Goal: Task Accomplishment & Management: Manage account settings

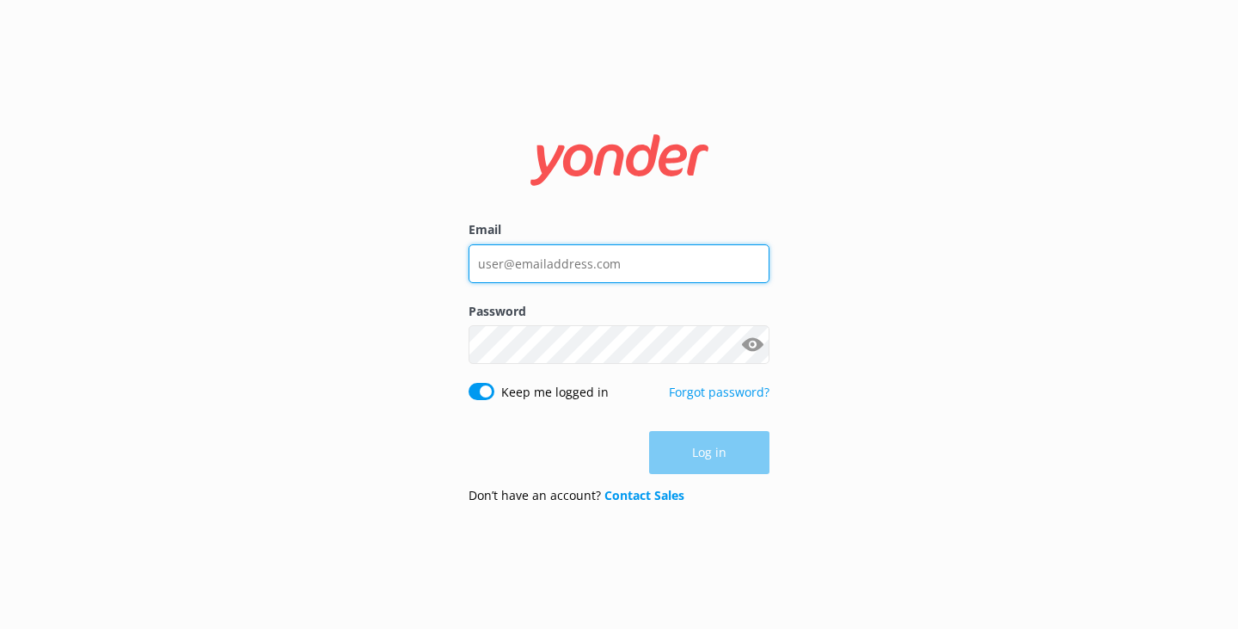
click at [602, 244] on input "Email" at bounding box center [619, 263] width 301 height 39
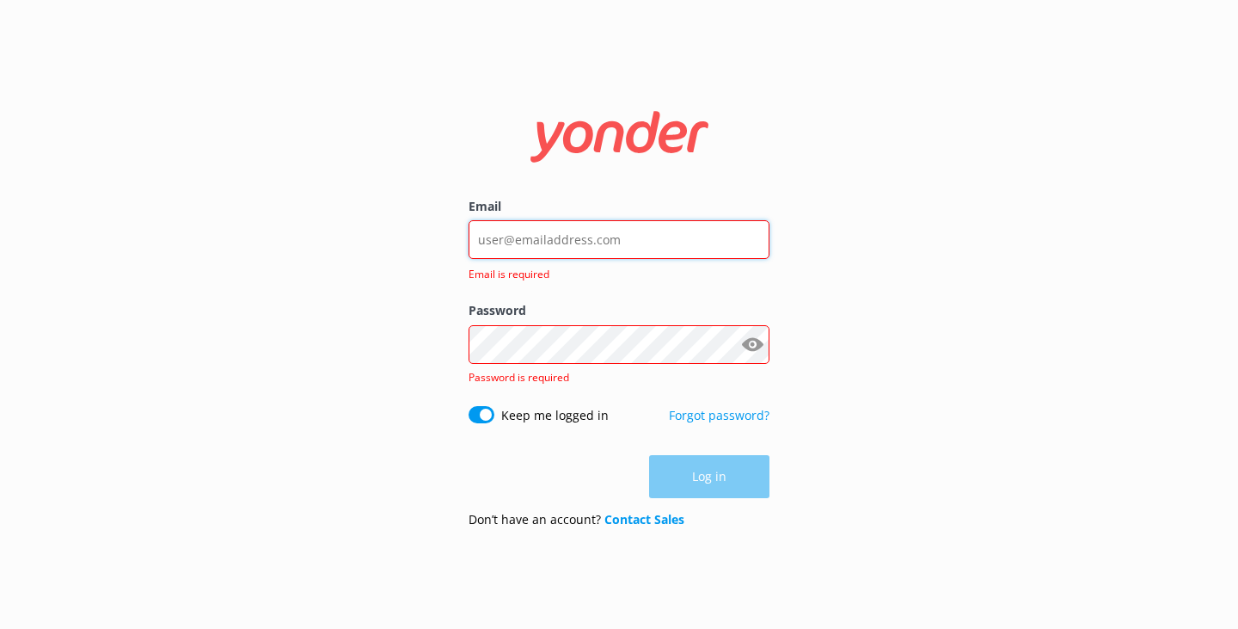
type input "[EMAIL_ADDRESS][DOMAIN_NAME]"
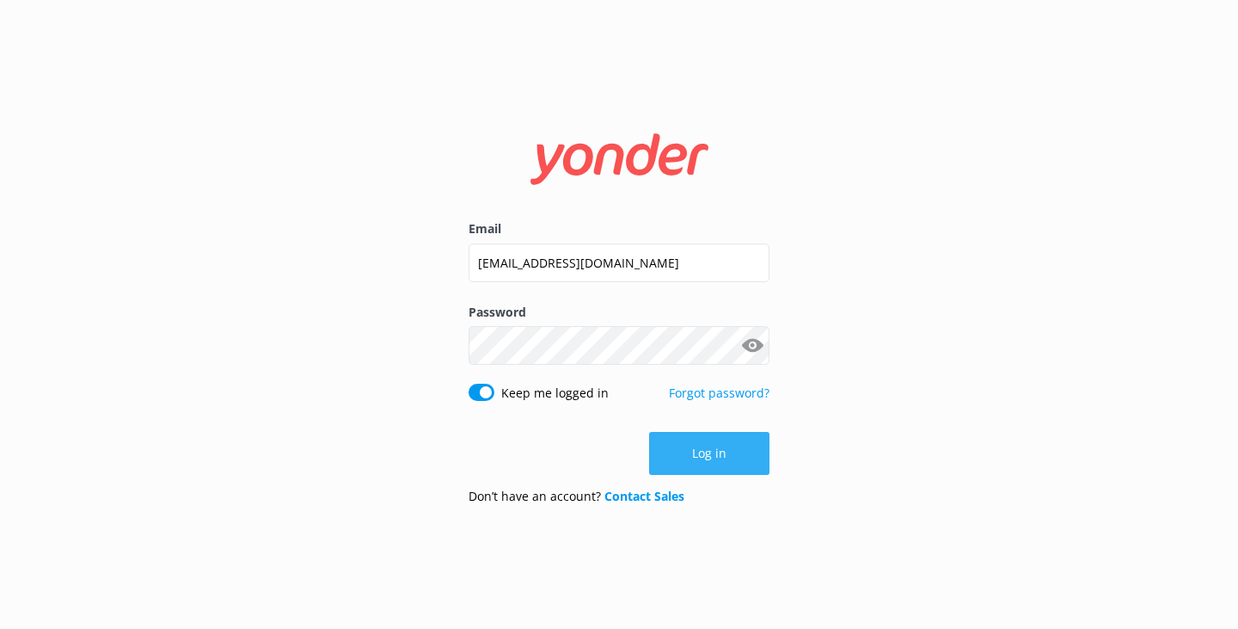
click at [704, 465] on button "Log in" at bounding box center [709, 453] width 120 height 43
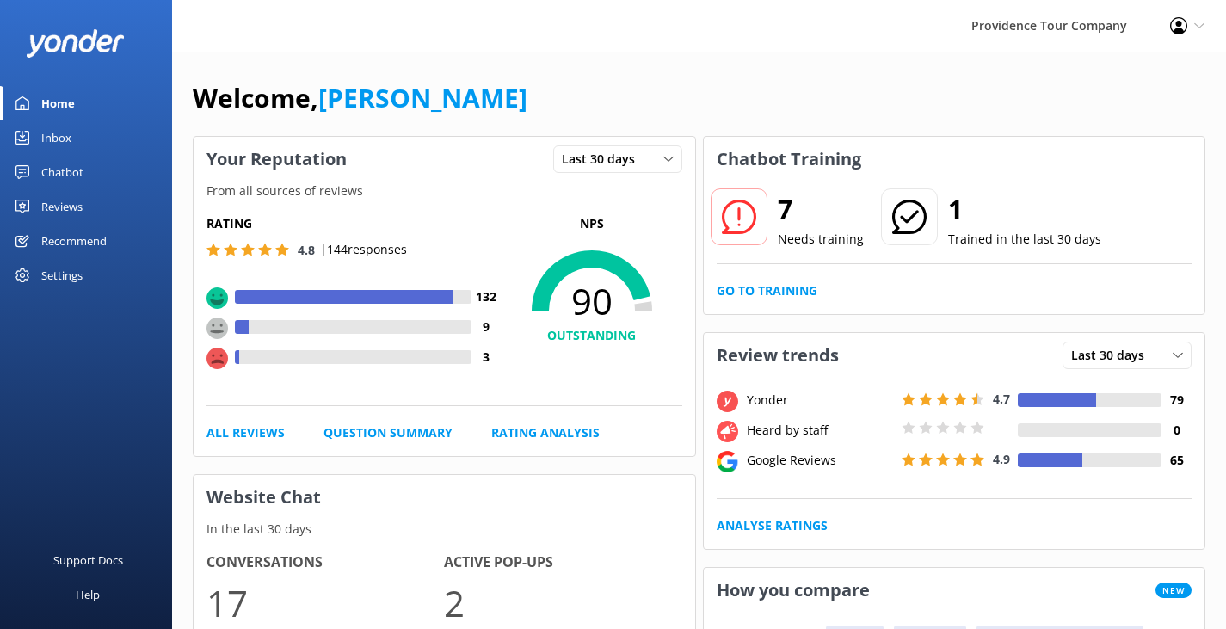
drag, startPoint x: 373, startPoint y: 438, endPoint x: 294, endPoint y: 183, distance: 266.6
click at [67, 52] on img at bounding box center [75, 43] width 99 height 28
click at [75, 44] on img at bounding box center [75, 43] width 99 height 28
